Goal: Use online tool/utility: Utilize a website feature to perform a specific function

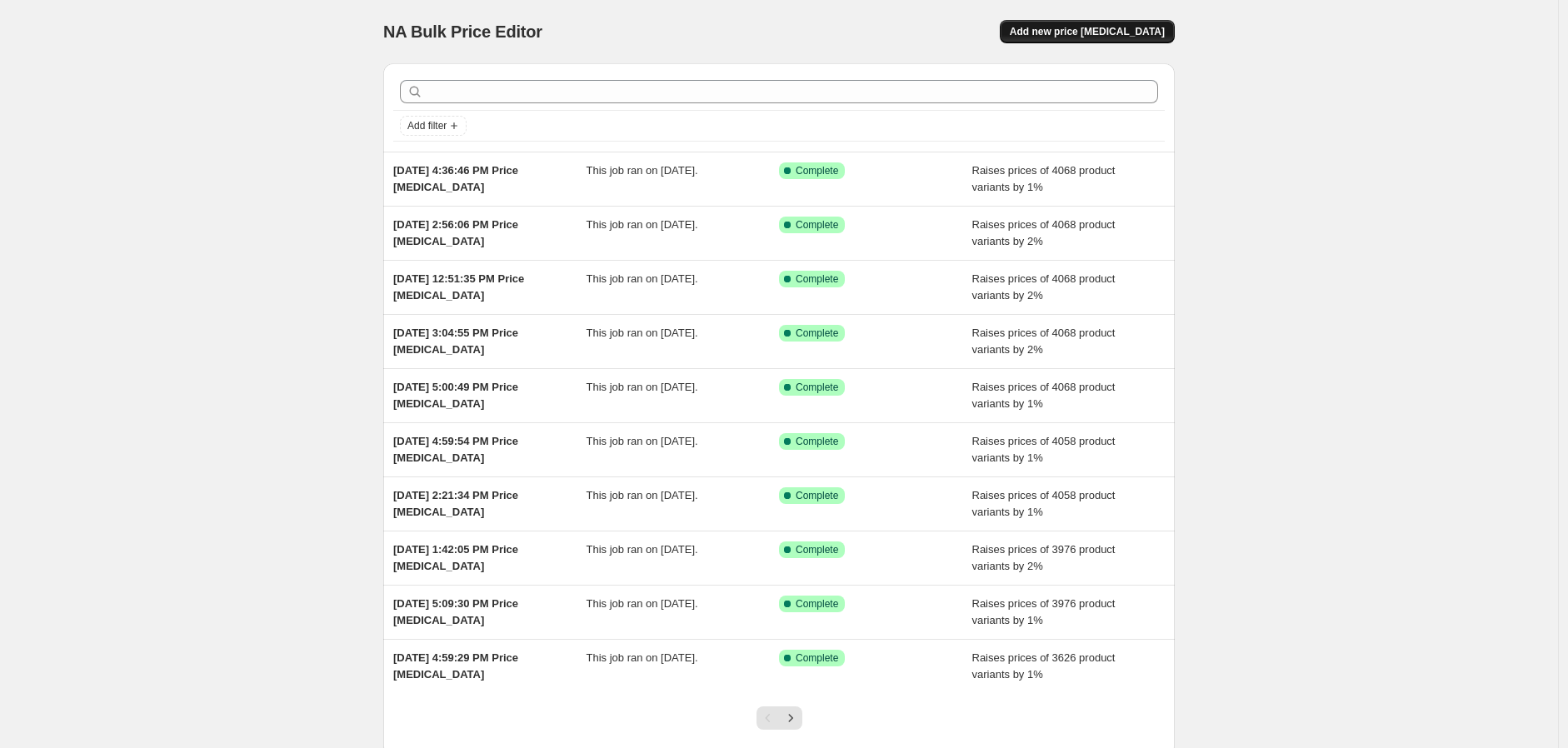
click at [1083, 33] on span "Add new price [MEDICAL_DATA]" at bounding box center [1087, 32] width 155 height 14
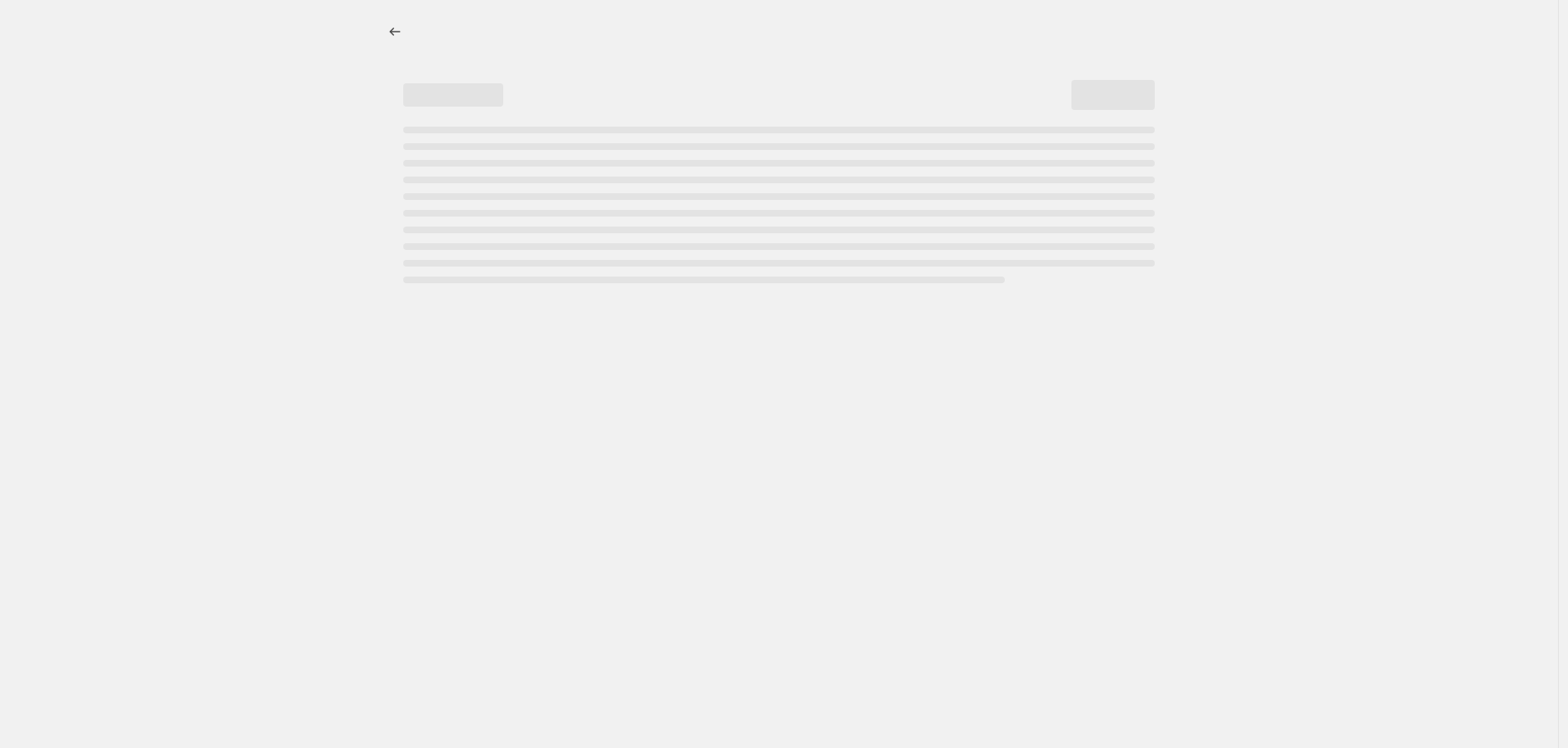
select select "percentage"
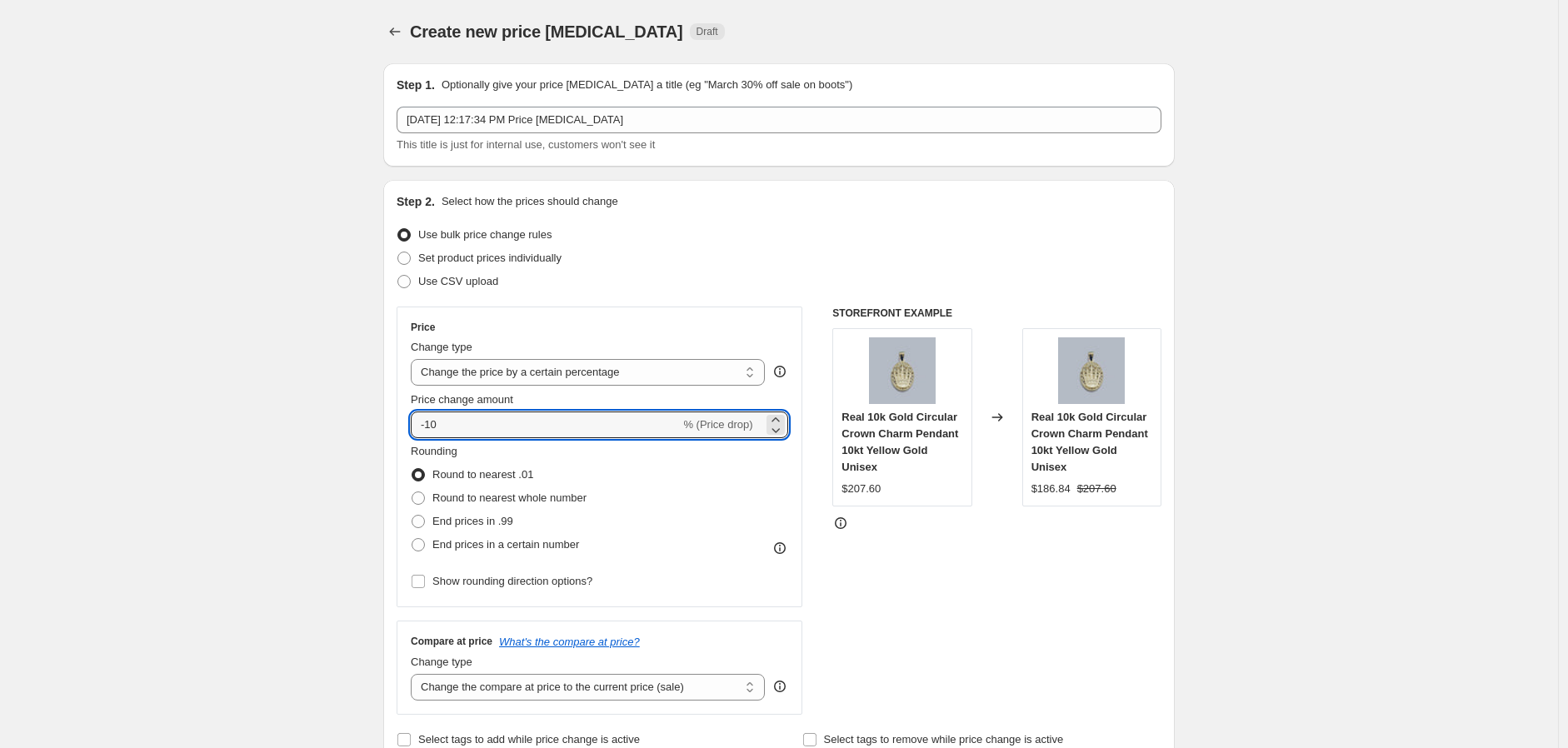
drag, startPoint x: 501, startPoint y: 430, endPoint x: 251, endPoint y: 393, distance: 252.7
type input "1"
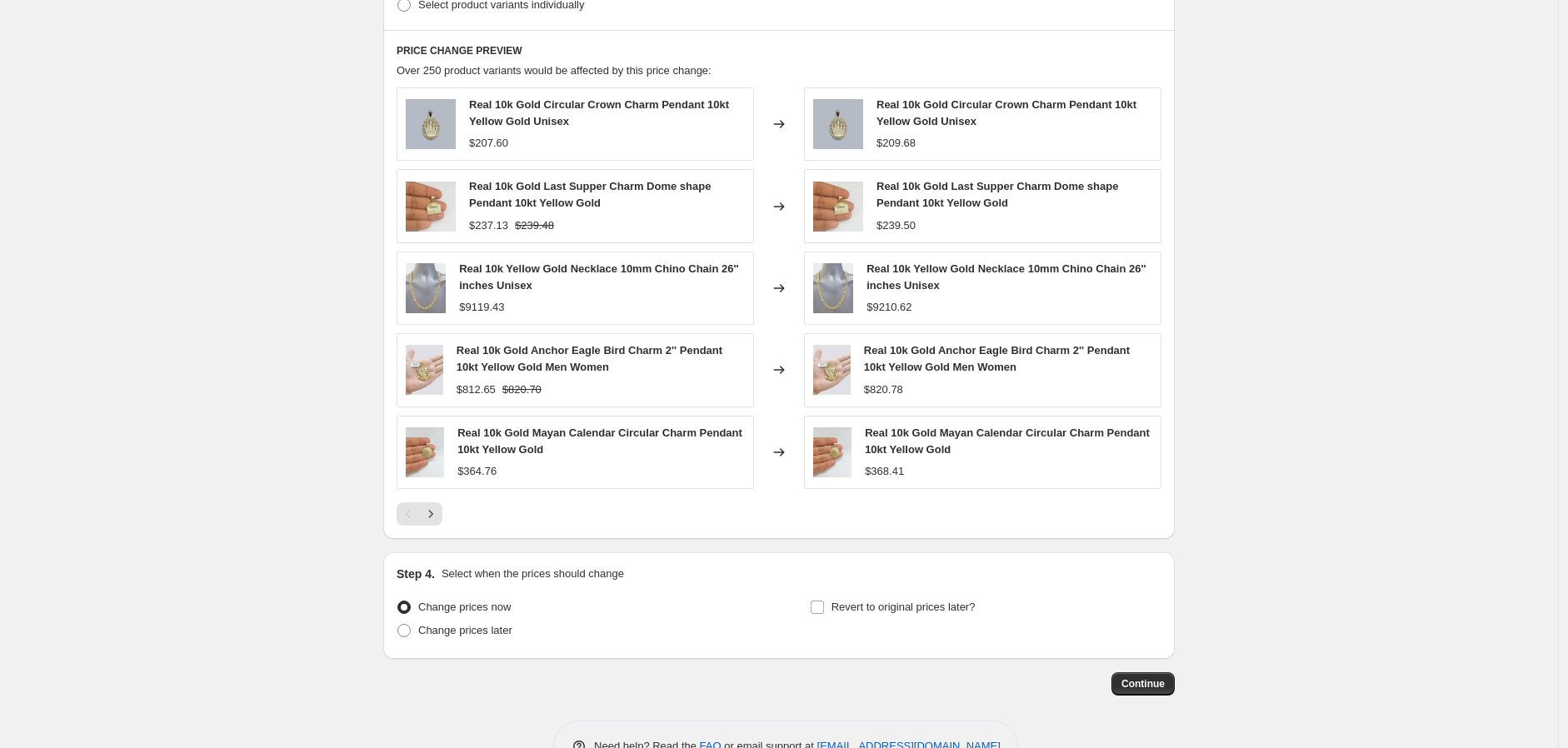
scroll to position [945, 0]
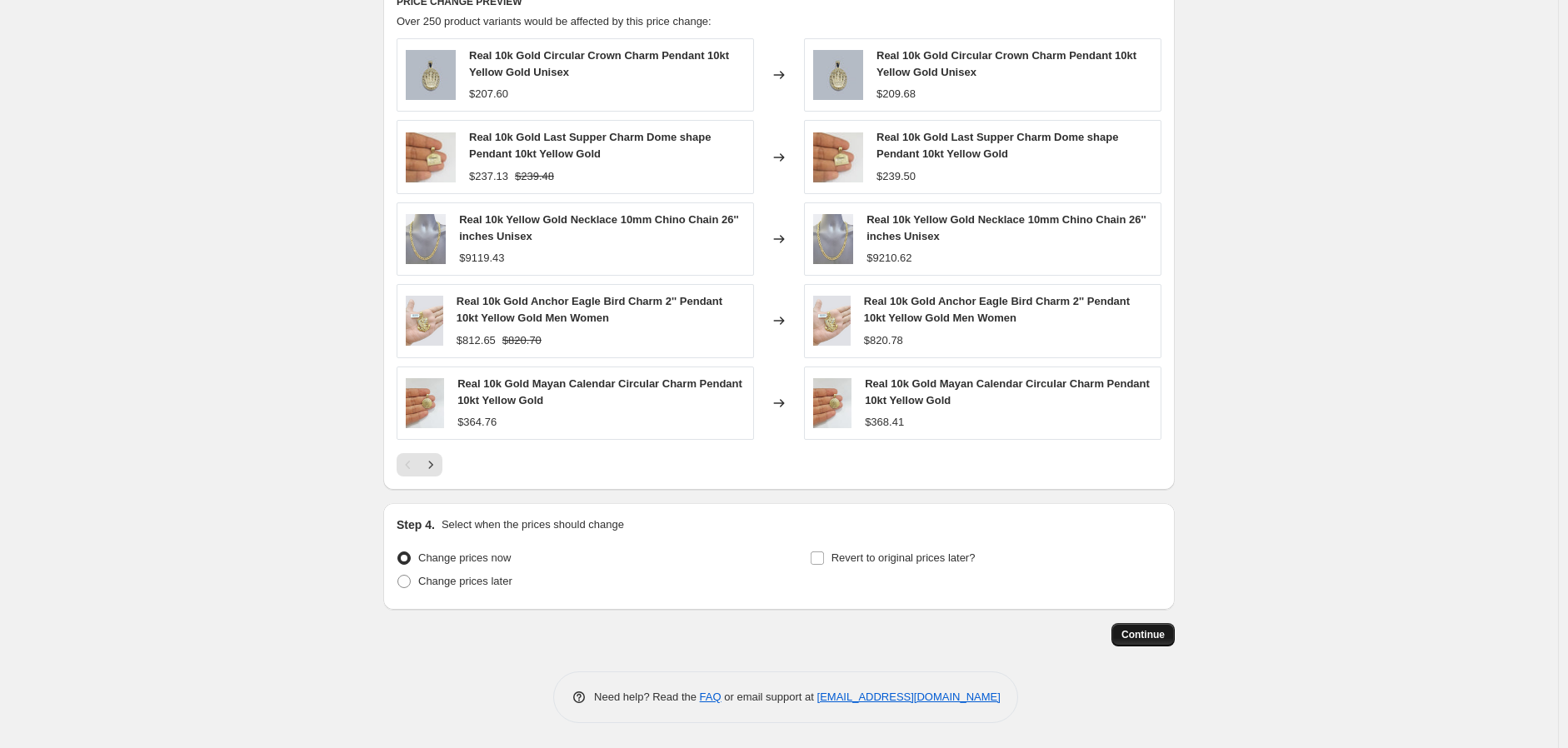
click at [1138, 642] on button "Continue" at bounding box center [1142, 635] width 63 height 23
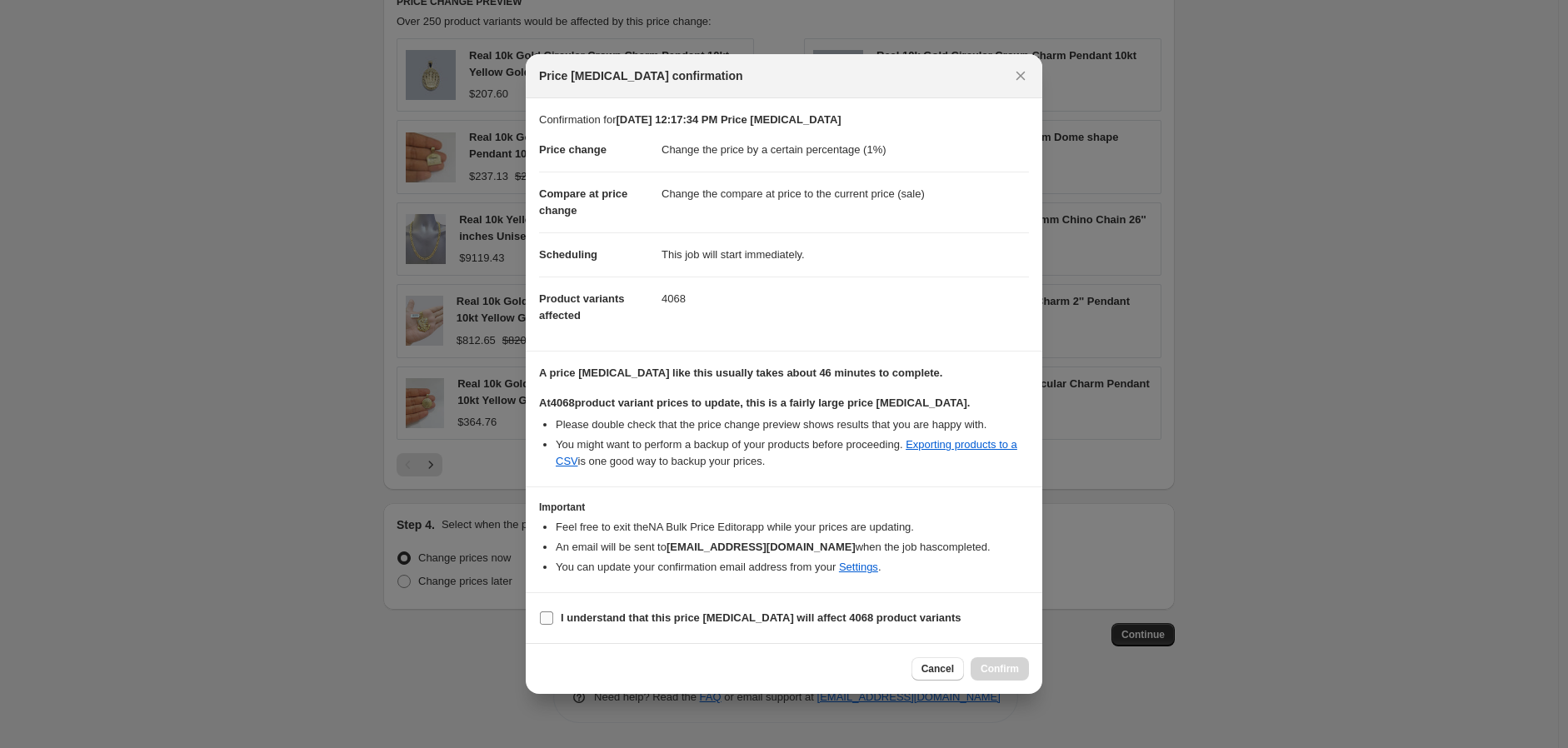
click at [546, 620] on input "I understand that this price [MEDICAL_DATA] will affect 4068 product variants" at bounding box center [547, 618] width 14 height 14
checkbox input "true"
click at [996, 671] on span "Confirm" at bounding box center [1000, 670] width 39 height 14
